Goal: Task Accomplishment & Management: Complete application form

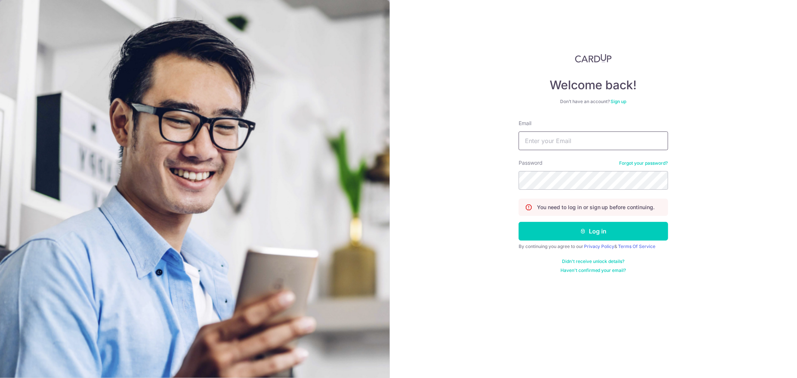
click at [598, 144] on input "Email" at bounding box center [593, 141] width 149 height 19
type input "tan.claudya@gmail.com"
click at [519, 222] on button "Log in" at bounding box center [593, 231] width 149 height 19
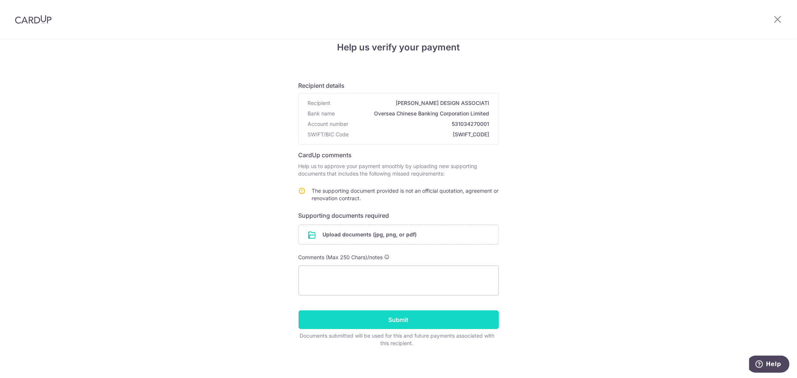
scroll to position [17, 0]
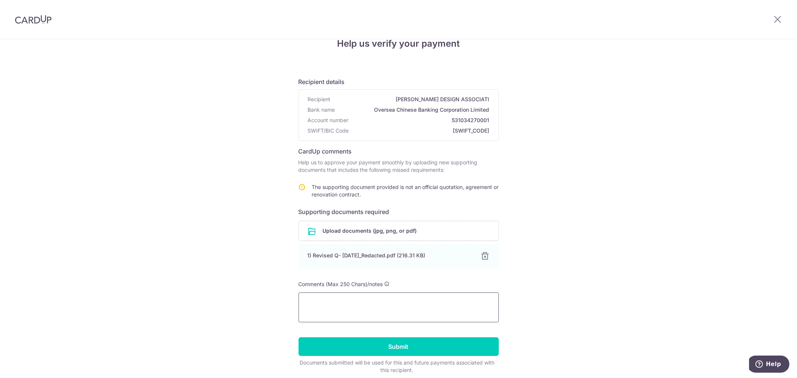
click at [356, 313] on textarea at bounding box center [399, 308] width 200 height 30
click at [439, 308] on textarea "Please find attached official contract and final quotation as requested. Apprec…" at bounding box center [399, 308] width 200 height 30
click at [451, 310] on textarea "Please find attached official contract and final quotation as requested. Apprec…" at bounding box center [399, 308] width 200 height 30
click at [394, 294] on textarea "Please find attached official contract and final quotation as requested. Apprec…" at bounding box center [399, 308] width 200 height 30
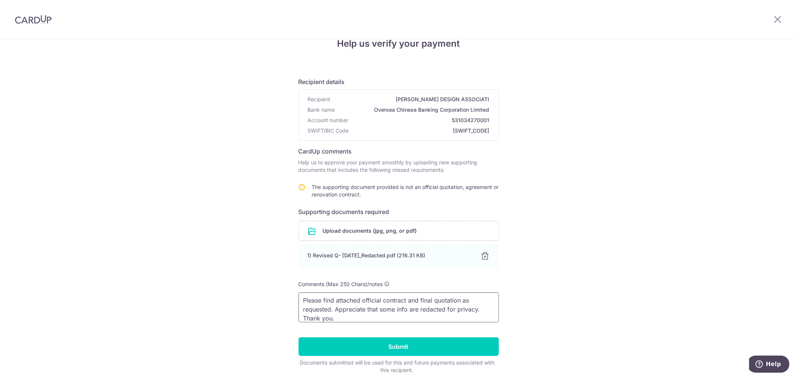
click at [439, 301] on textarea "Please find attached official contract and final quotation as requested. Apprec…" at bounding box center [399, 308] width 200 height 30
click at [404, 308] on textarea "Please find attached official contract and final quotation as requested. Apprec…" at bounding box center [399, 308] width 200 height 30
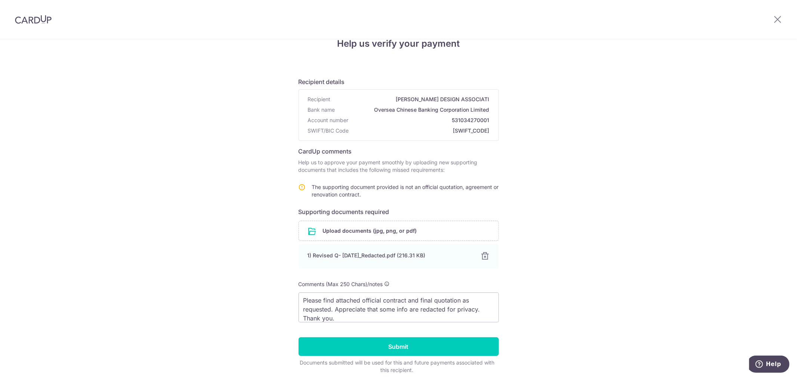
click at [563, 322] on div "Help us verify your payment Recipient details Recipient HANES DESIGN ASSOCIATI …" at bounding box center [398, 215] width 797 height 387
click at [432, 308] on textarea "Please find attached official contract and final quotation as requested. Apprec…" at bounding box center [399, 308] width 200 height 30
click at [362, 309] on textarea "Please find attached official contract and final quotation as requested. Apprec…" at bounding box center [399, 308] width 200 height 30
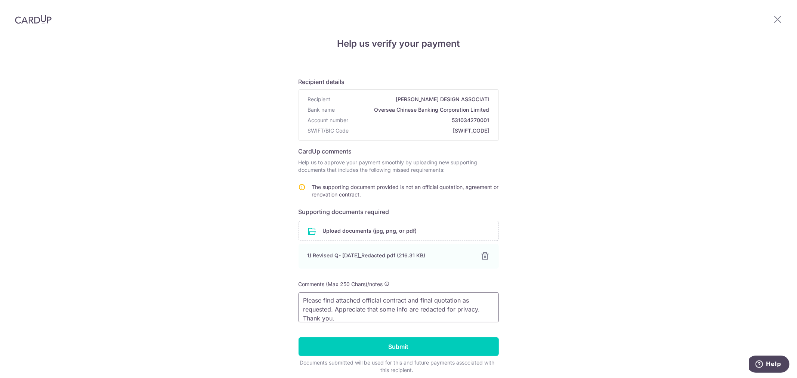
click at [420, 308] on textarea "Please find attached official contract and final quotation as requested. Apprec…" at bounding box center [399, 308] width 200 height 30
click at [476, 307] on textarea "Please find attached official contract and final quotation as requested. Apprec…" at bounding box center [399, 308] width 200 height 30
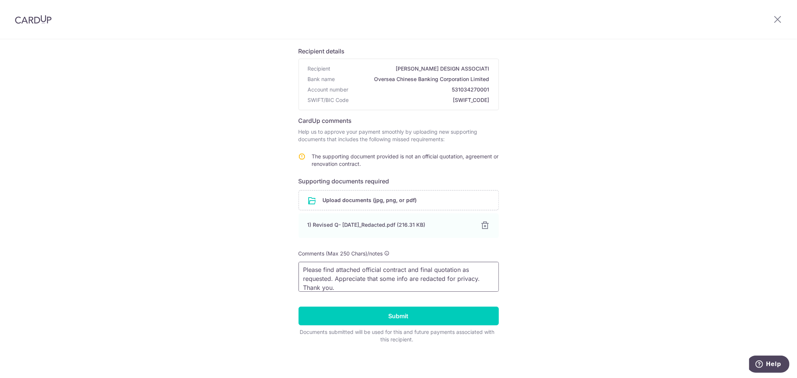
click at [379, 273] on textarea "Please find attached official contract and final quotation as requested. Apprec…" at bounding box center [399, 277] width 200 height 30
click at [425, 277] on textarea "Please find attached official contract and final quotation as requested. Apprec…" at bounding box center [399, 277] width 200 height 30
click at [454, 275] on textarea "Please find attached official contract and final quotation as requested. Apprec…" at bounding box center [399, 277] width 200 height 30
click at [303, 284] on textarea "Please find attached official contract and final quotation as requested. Apprec…" at bounding box center [399, 277] width 200 height 30
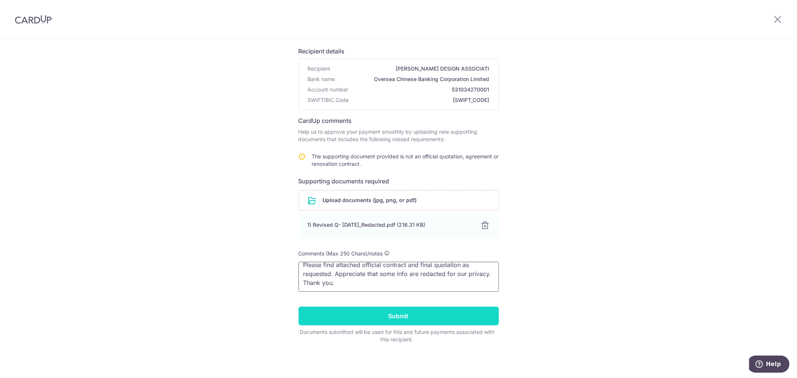
type textarea "Please find attached official contract and final quotation as requested. Apprec…"
click at [371, 308] on input "Submit" at bounding box center [399, 316] width 200 height 19
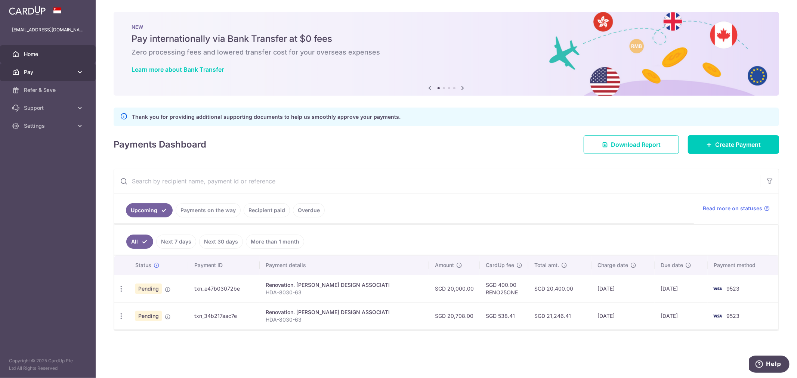
click at [80, 66] on link "Pay" at bounding box center [48, 72] width 96 height 18
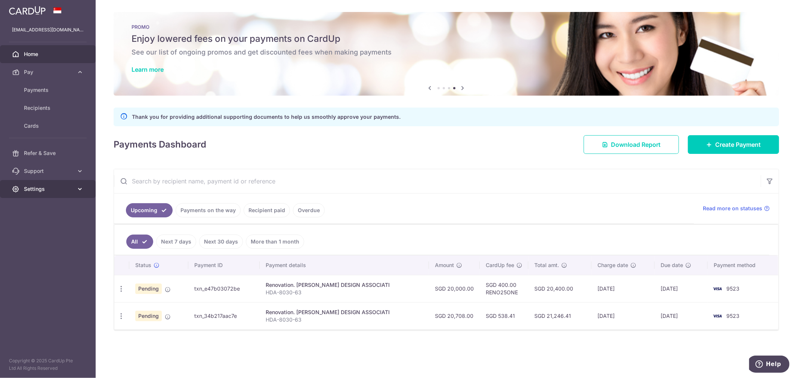
click at [55, 188] on span "Settings" at bounding box center [48, 188] width 49 height 7
click at [39, 220] on link "Logout" at bounding box center [48, 225] width 96 height 18
